Goal: Navigation & Orientation: Find specific page/section

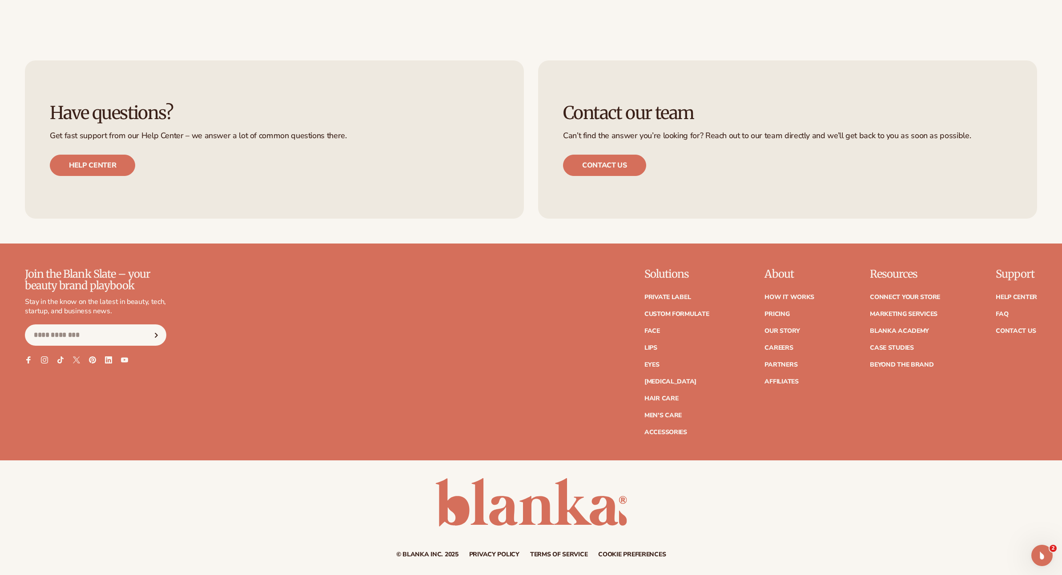
click at [382, 201] on div "Have questions? Get fast support from our Help Center – we answer a lot of comm…" at bounding box center [274, 139] width 499 height 158
click at [397, 279] on div "Join the Blank Slate – your beauty brand playbook Stay in the know on the lates…" at bounding box center [531, 352] width 1012 height 167
drag, startPoint x: 1046, startPoint y: 554, endPoint x: 1042, endPoint y: 553, distance: 4.5
click at [1047, 553] on div "Open Intercom Messenger" at bounding box center [1040, 554] width 29 height 29
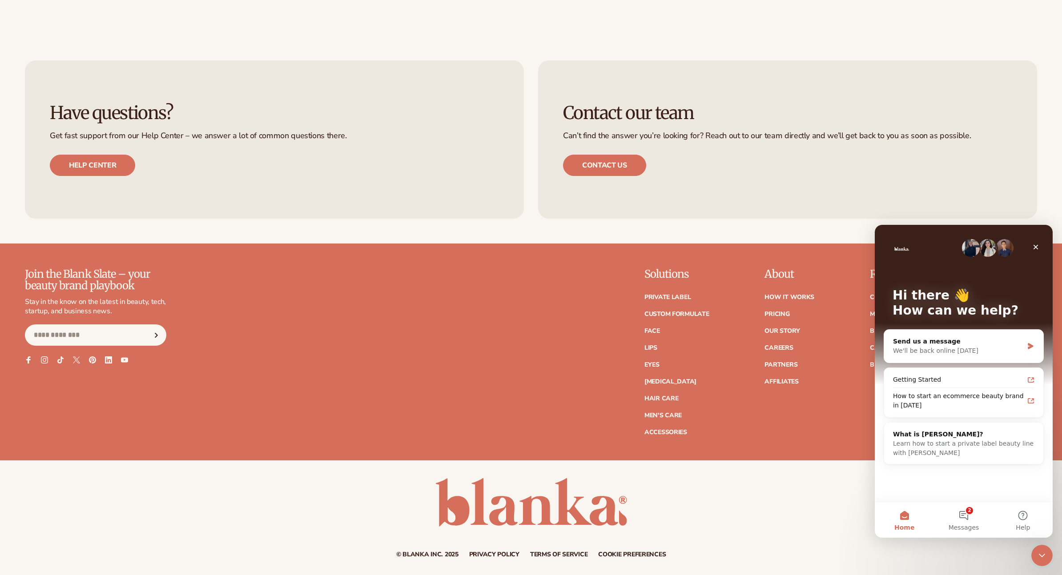
click at [745, 513] on div "© Blanka Inc. 2025 Privacy policy Terms of service Contact information Cookie p…" at bounding box center [531, 518] width 1062 height 80
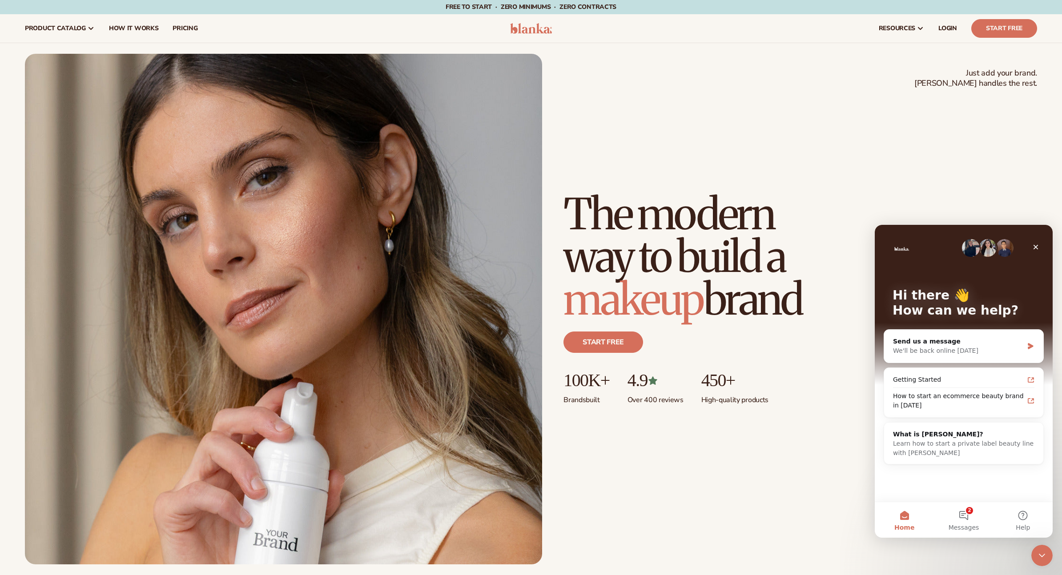
click at [648, 74] on div "Just add your brand. Blanka handles the rest. beauty,skin care,wellness,makeup …" at bounding box center [531, 309] width 1012 height 511
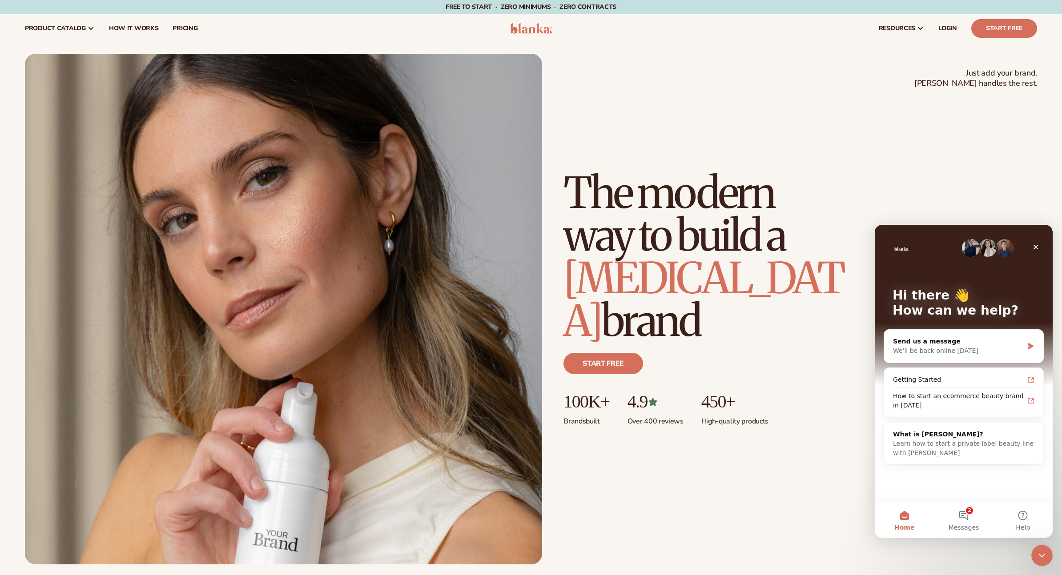
click at [580, 57] on div "Just add your brand. Blanka handles the rest. beauty,skin care,wellness,makeup …" at bounding box center [531, 309] width 1012 height 511
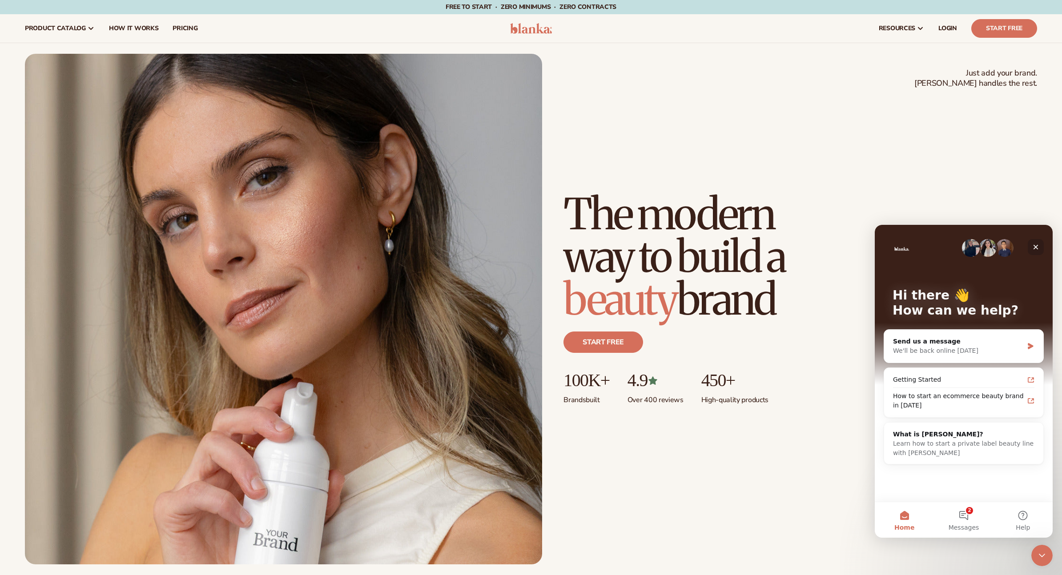
click at [1037, 247] on icon "Close" at bounding box center [1035, 247] width 7 height 7
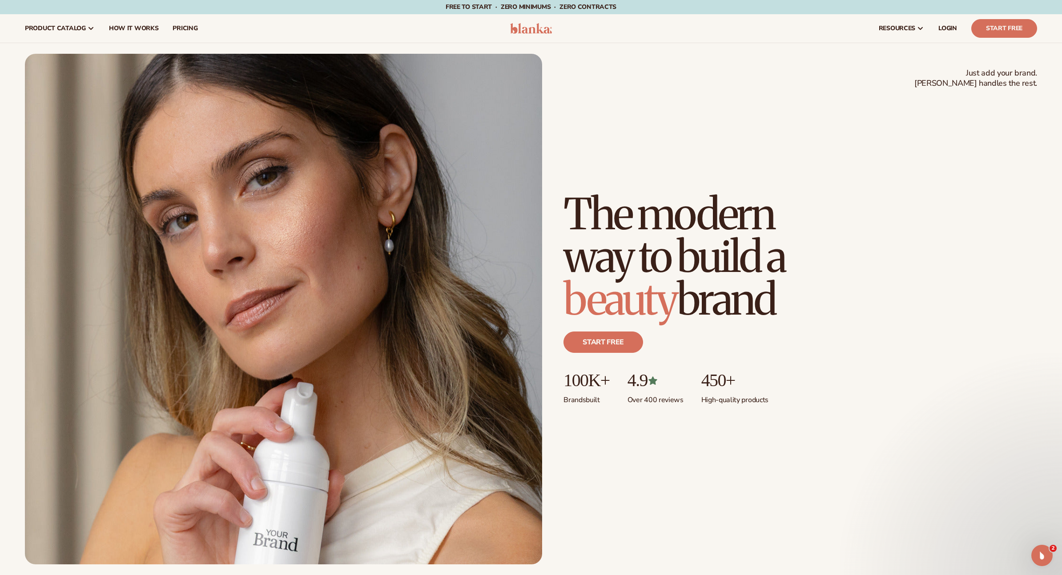
click at [719, 257] on h1 "The modern way to build a beauty brand" at bounding box center [705, 257] width 285 height 128
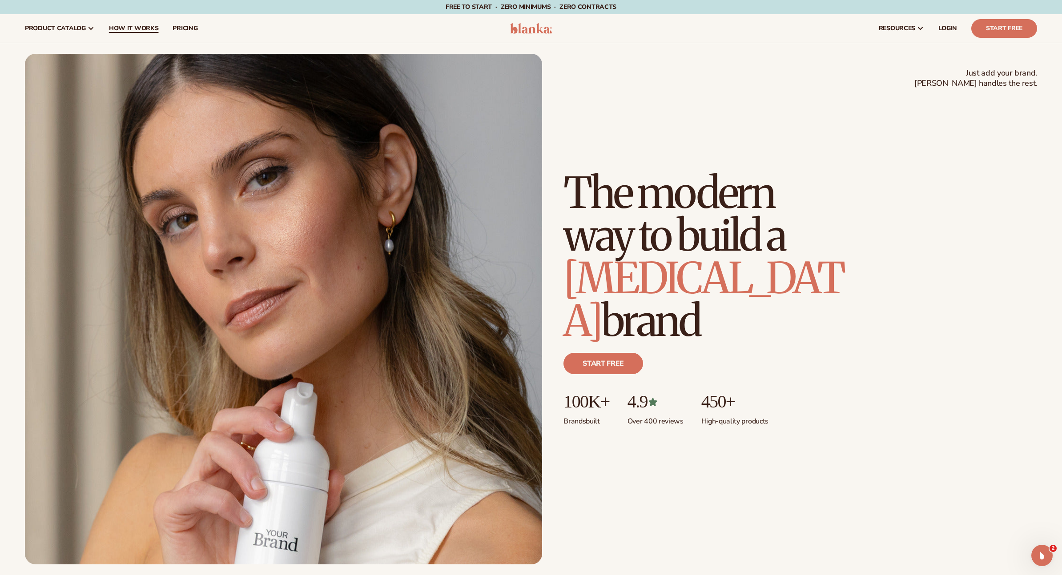
click at [152, 29] on span "How It Works" at bounding box center [134, 28] width 50 height 7
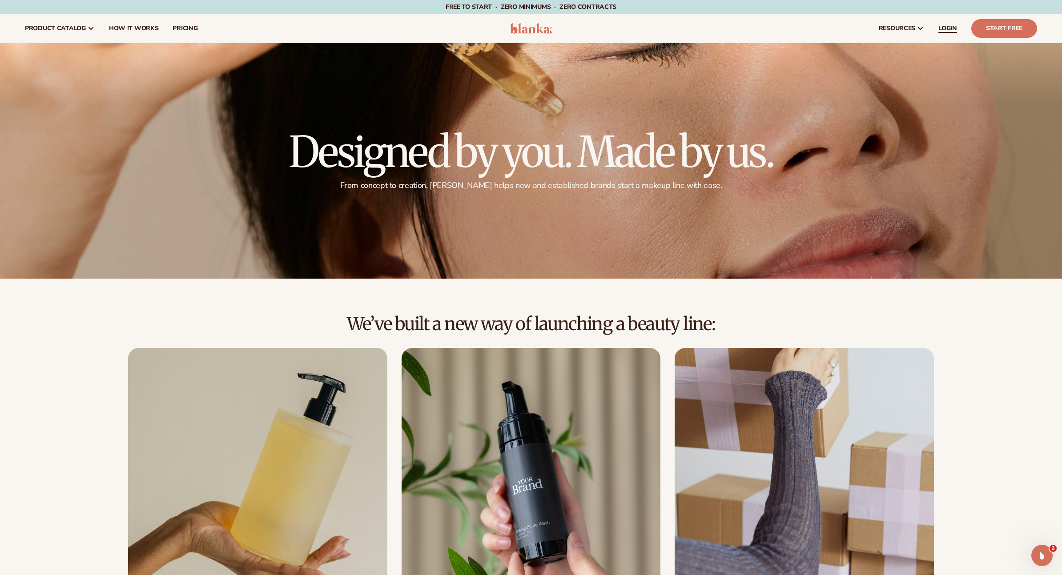
click at [947, 24] on link "LOGIN" at bounding box center [947, 28] width 33 height 28
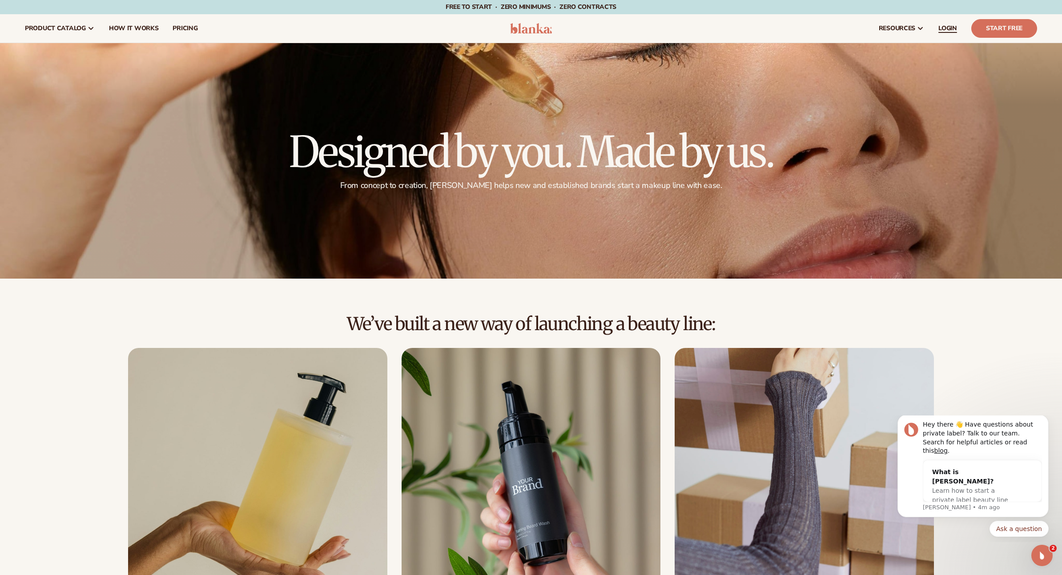
click at [955, 30] on span "LOGIN" at bounding box center [947, 28] width 19 height 7
